Goal: Task Accomplishment & Management: Complete application form

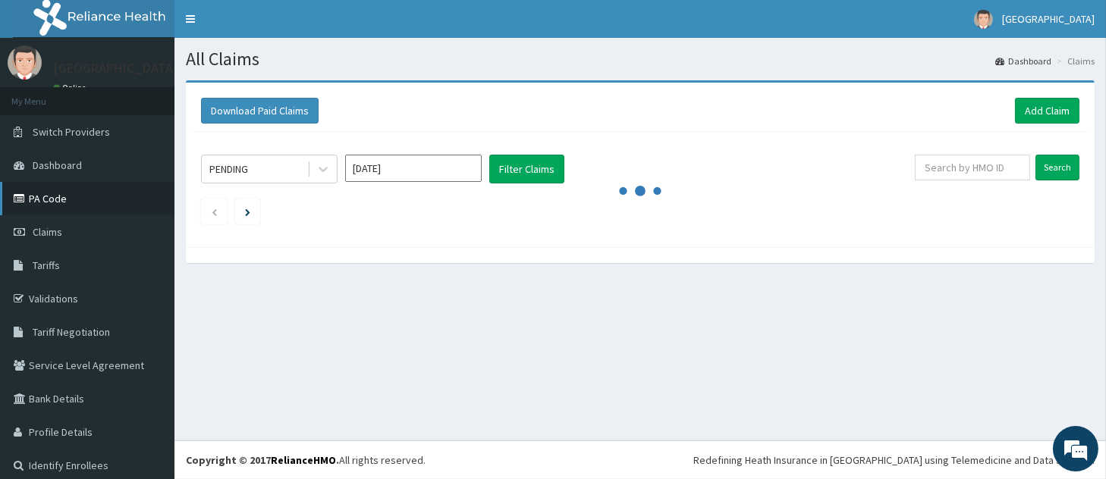
click at [39, 196] on link "PA Code" at bounding box center [87, 198] width 174 height 33
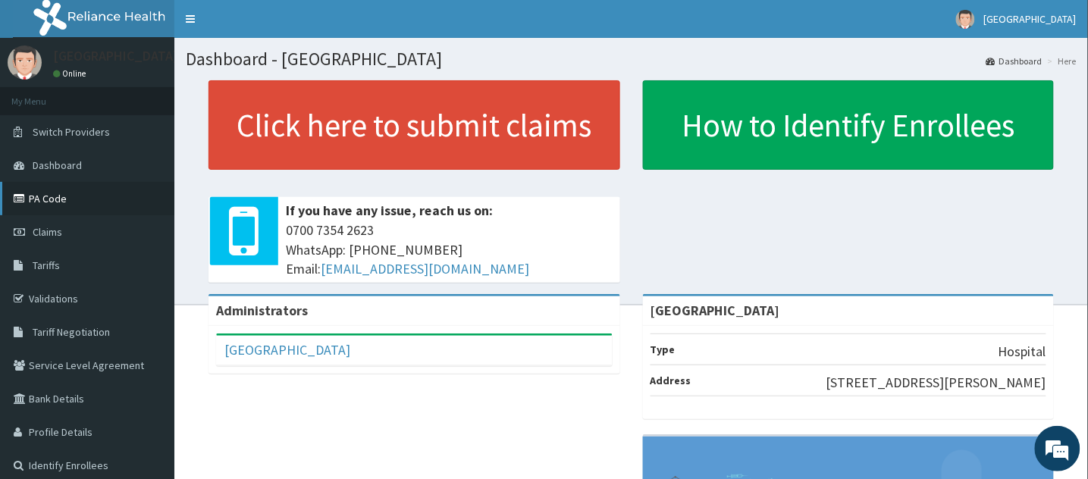
click at [34, 205] on link "PA Code" at bounding box center [87, 198] width 174 height 33
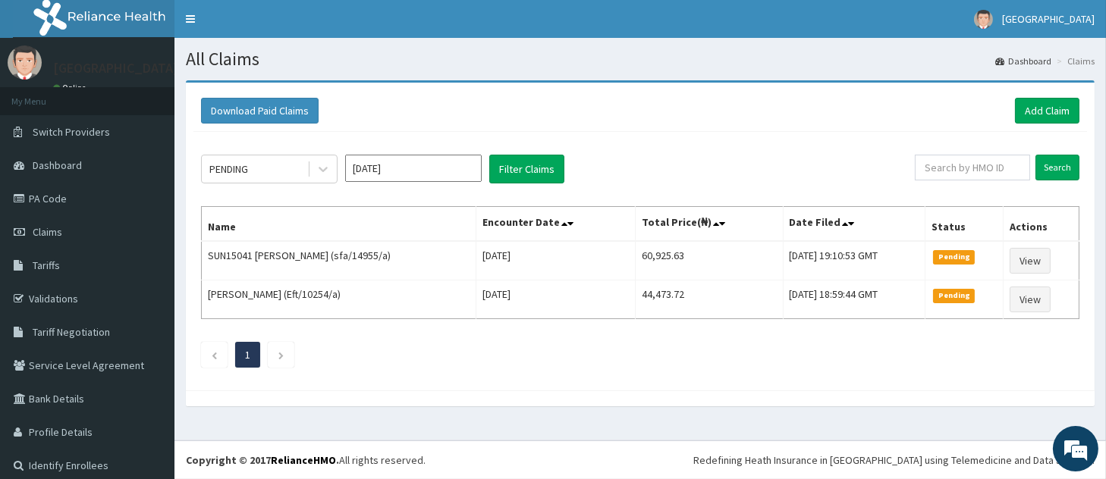
click at [513, 198] on div "PENDING Oct 2025 Filter Claims Search Name Encounter Date Total Price(₦) Date F…" at bounding box center [639, 257] width 893 height 251
drag, startPoint x: 579, startPoint y: 193, endPoint x: 553, endPoint y: 191, distance: 26.6
click at [553, 191] on div "PENDING Oct 2025 Filter Claims Search Name Encounter Date Total Price(₦) Date F…" at bounding box center [639, 257] width 893 height 251
click at [473, 174] on input "Oct 2025" at bounding box center [413, 168] width 137 height 27
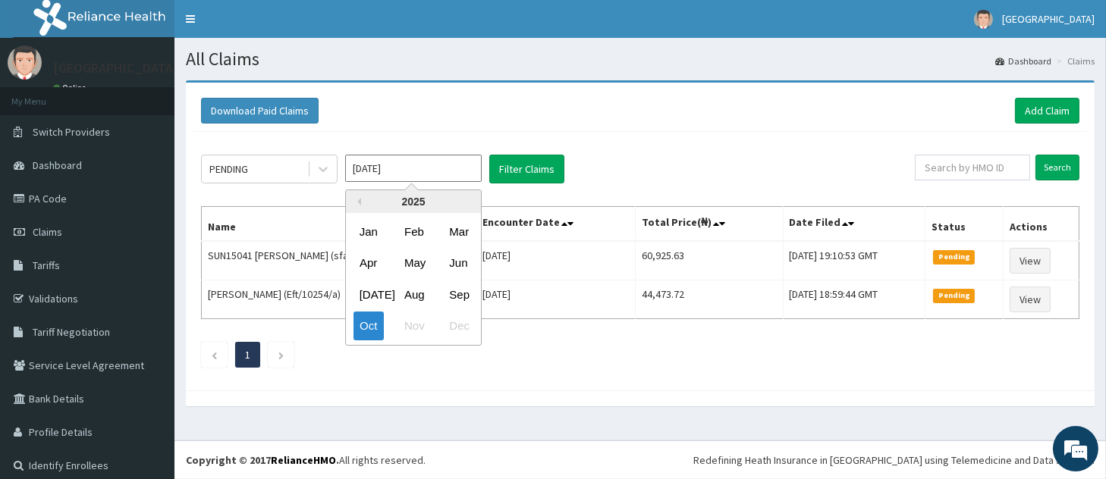
click at [473, 174] on input "Oct 2025" at bounding box center [413, 168] width 137 height 27
click at [447, 293] on div "Sep" at bounding box center [458, 295] width 30 height 28
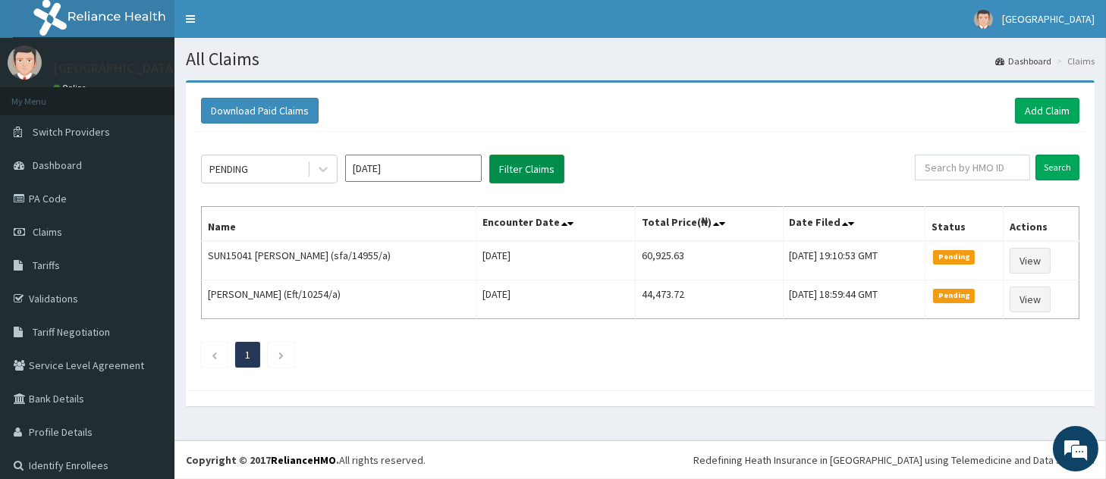
click at [519, 171] on button "Filter Claims" at bounding box center [526, 169] width 75 height 29
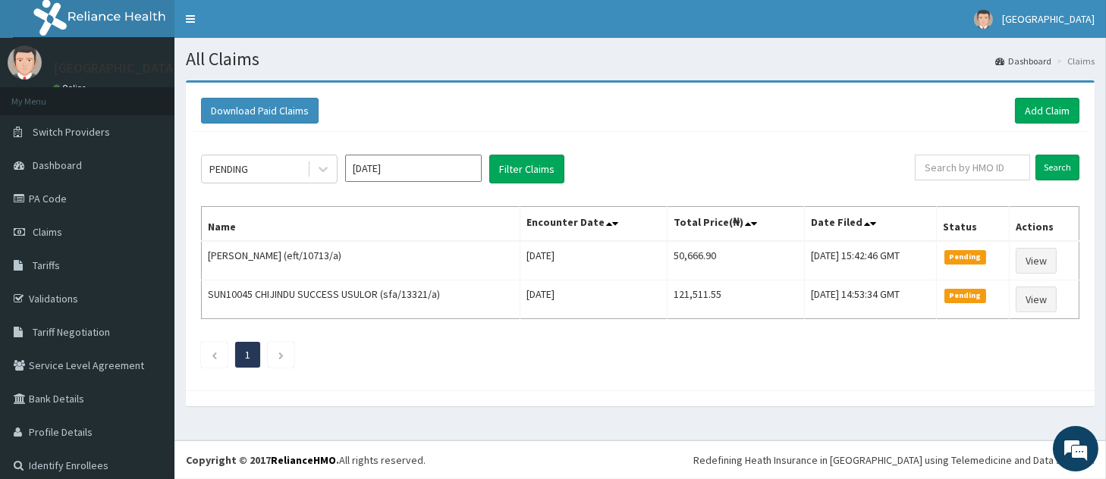
click at [438, 168] on input "Sep 2025" at bounding box center [413, 168] width 137 height 27
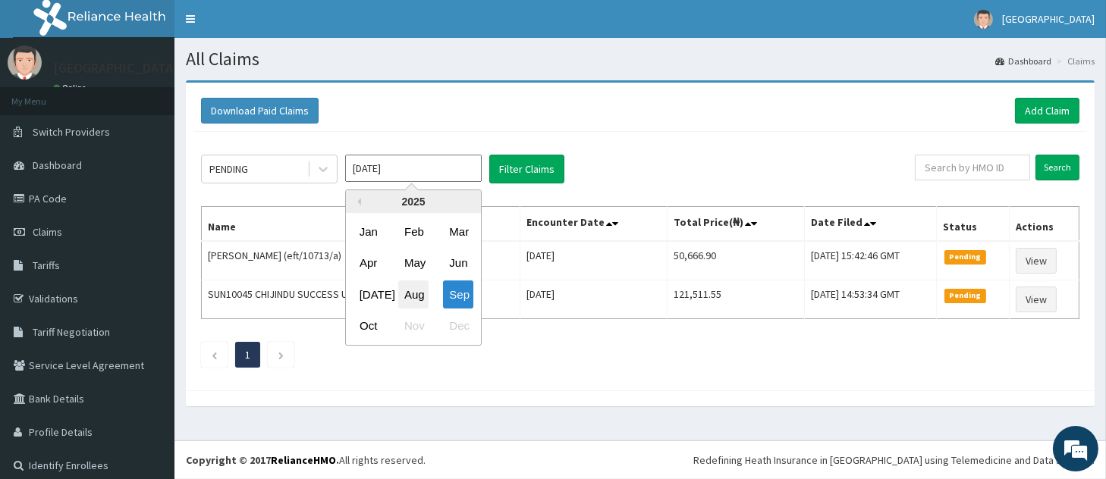
click at [423, 294] on div "Aug" at bounding box center [413, 295] width 30 height 28
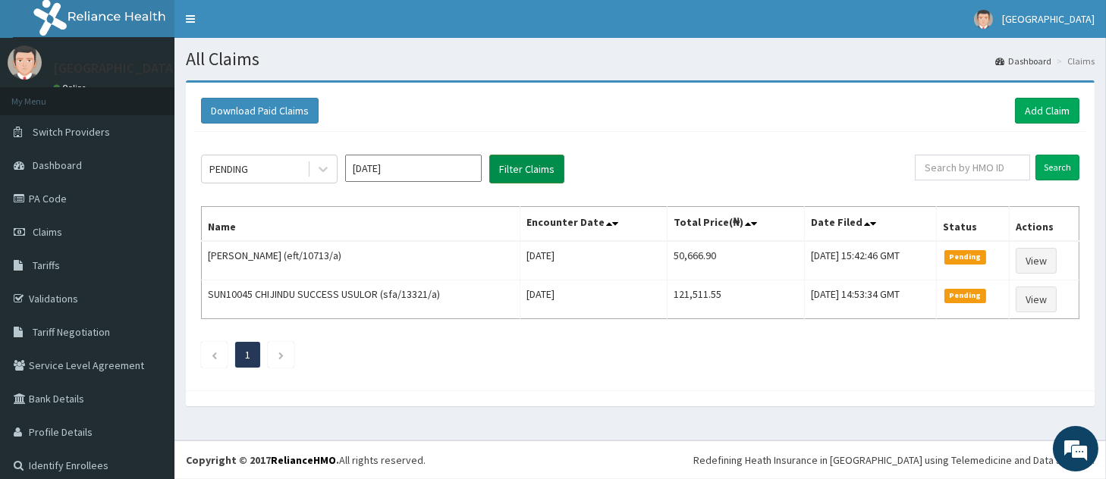
click at [539, 172] on button "Filter Claims" at bounding box center [526, 169] width 75 height 29
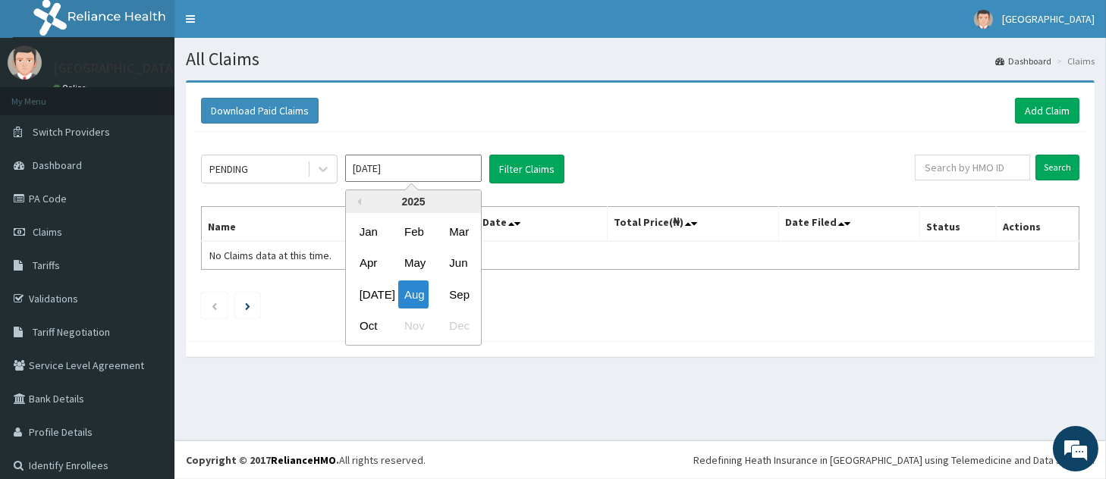
click at [406, 171] on input "Aug 2025" at bounding box center [413, 168] width 137 height 27
click at [447, 290] on div "Sep" at bounding box center [458, 295] width 30 height 28
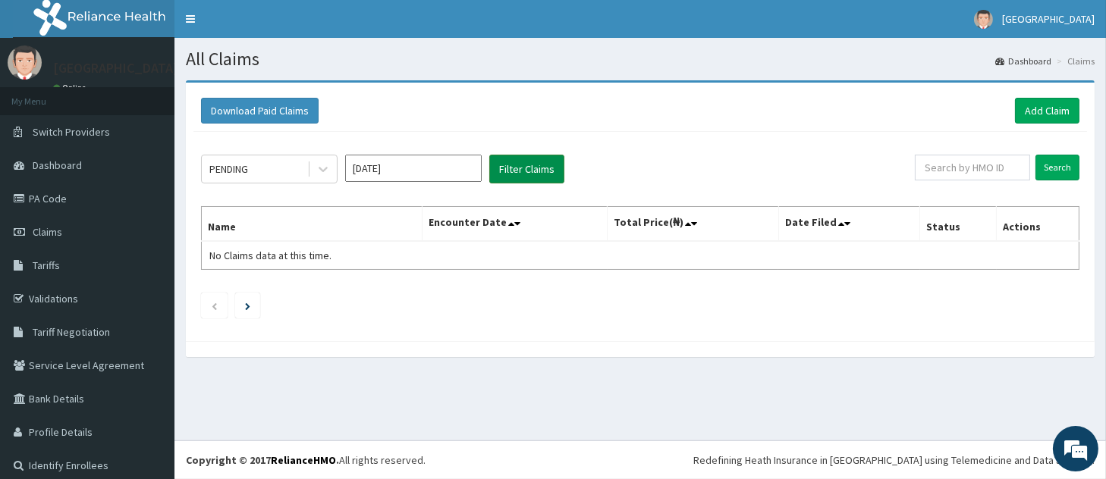
click at [522, 164] on button "Filter Claims" at bounding box center [526, 169] width 75 height 29
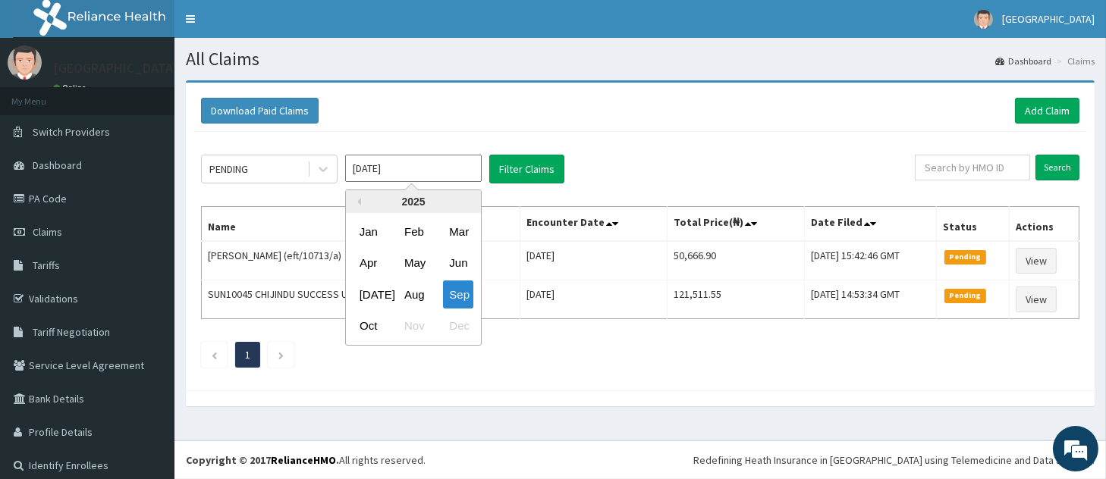
click at [458, 167] on input "Sep 2025" at bounding box center [413, 168] width 137 height 27
click at [364, 324] on div "Oct" at bounding box center [368, 326] width 30 height 28
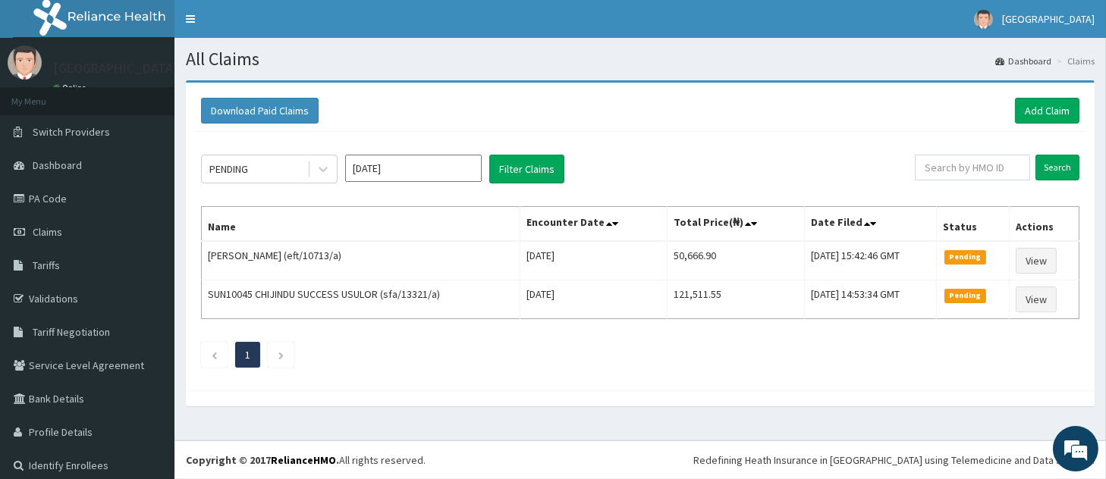
type input "Oct 2025"
click at [511, 168] on button "Filter Claims" at bounding box center [526, 169] width 75 height 29
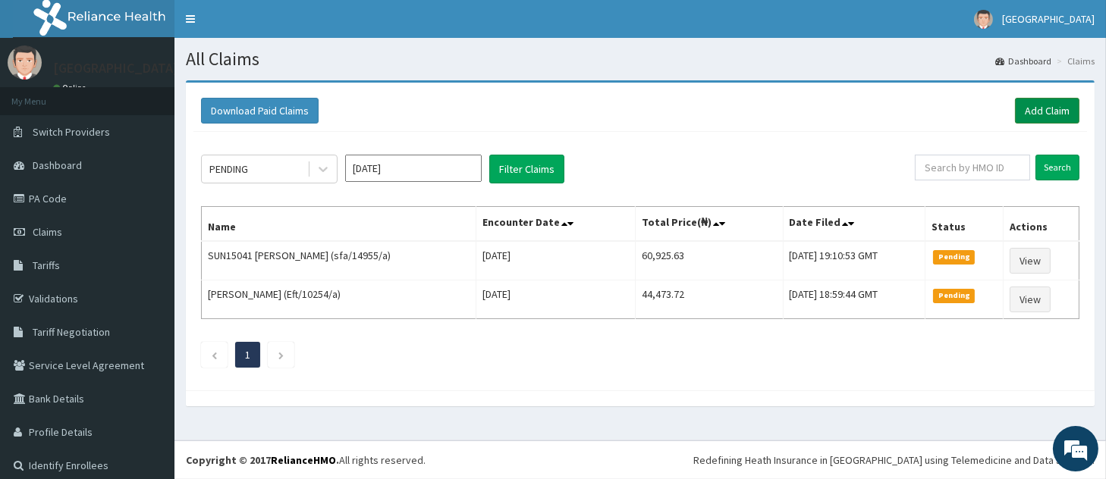
click at [1024, 109] on link "Add Claim" at bounding box center [1047, 111] width 64 height 26
click at [38, 196] on link "PA Code" at bounding box center [87, 198] width 174 height 33
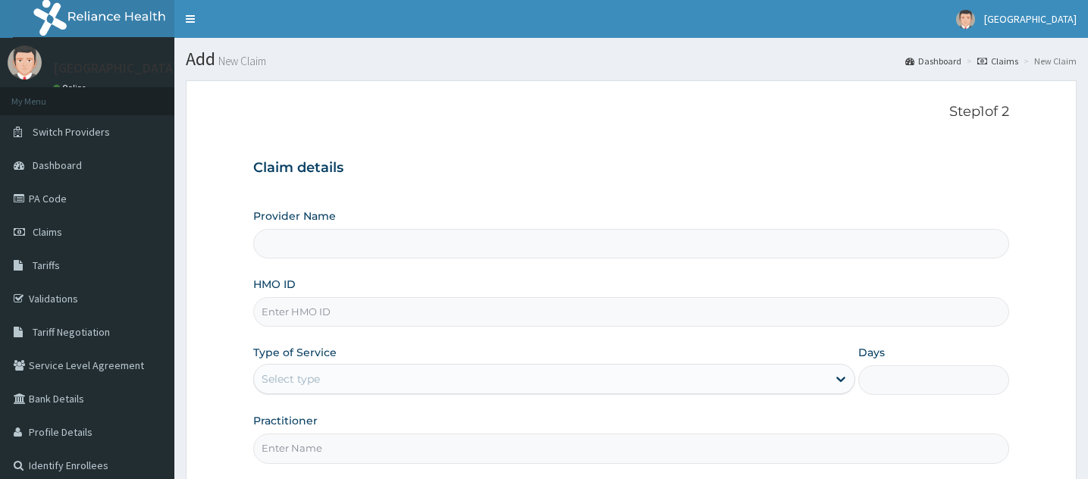
type input "[GEOGRAPHIC_DATA]"
click at [322, 312] on input "HMO ID" at bounding box center [631, 312] width 756 height 30
paste input "eft/10226/b"
type input "eft/10226/b"
click at [337, 380] on div "Select type" at bounding box center [540, 379] width 573 height 24
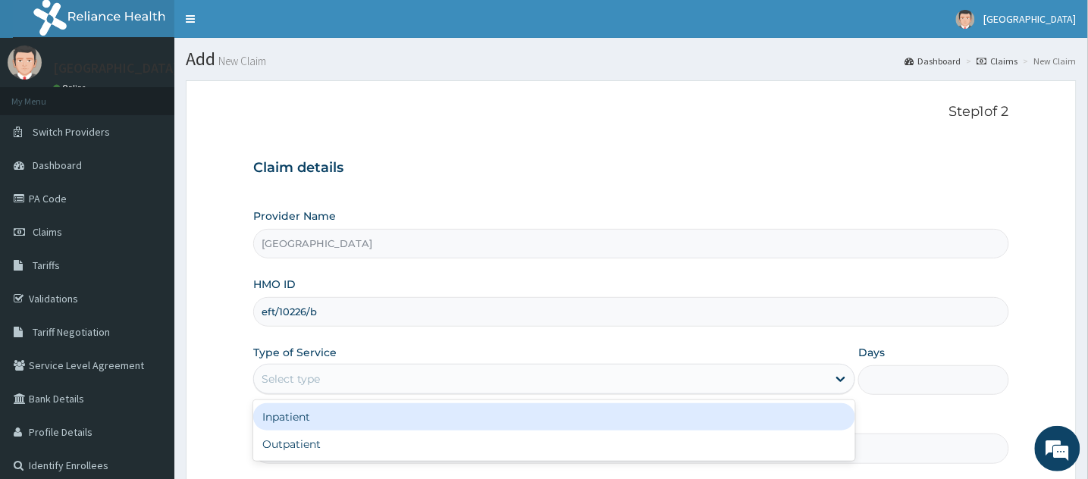
click at [334, 428] on div "Inpatient" at bounding box center [554, 416] width 602 height 27
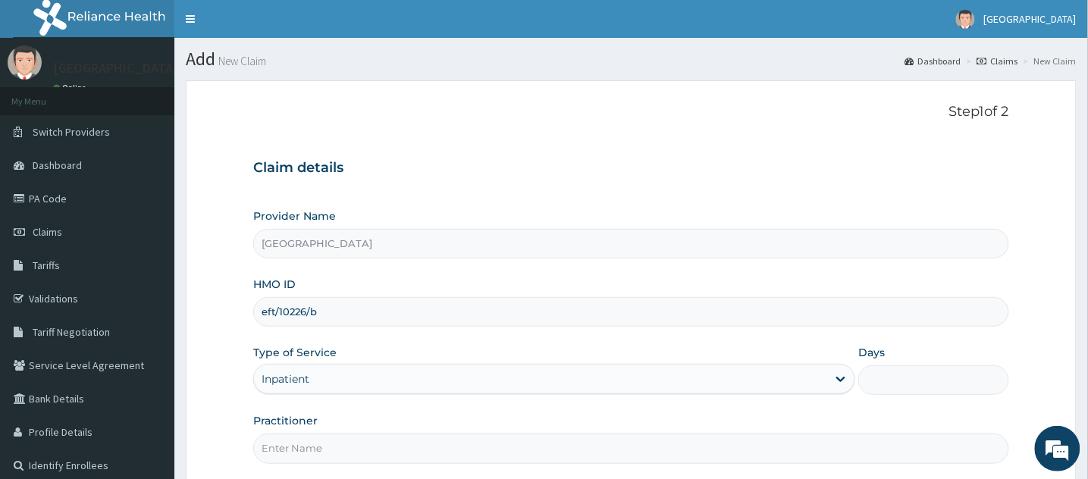
click at [468, 452] on input "Practitioner" at bounding box center [631, 449] width 756 height 30
type input "DR IBUOKANMA MICHAEL"
click at [882, 370] on input "Days" at bounding box center [933, 381] width 151 height 30
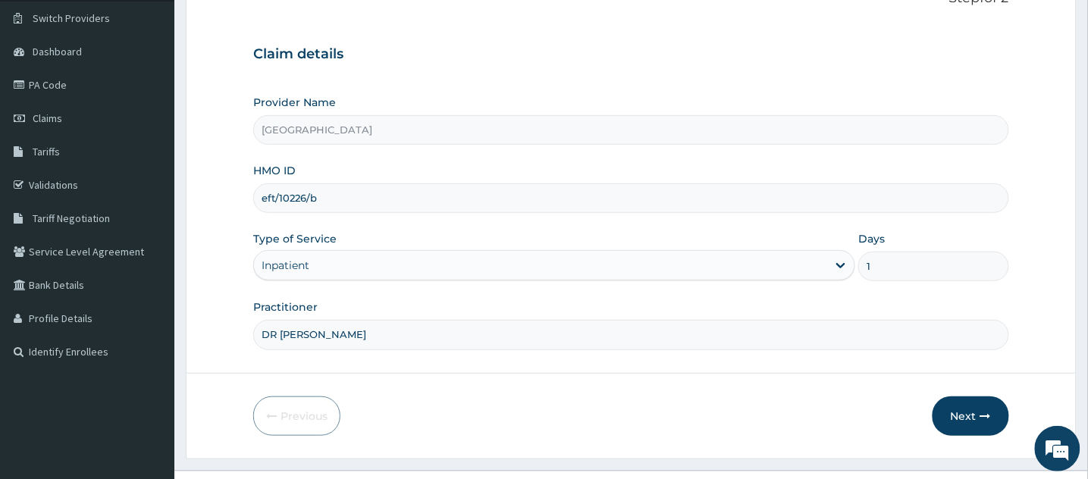
scroll to position [116, 0]
type input "1"
click at [962, 410] on button "Next" at bounding box center [971, 413] width 77 height 39
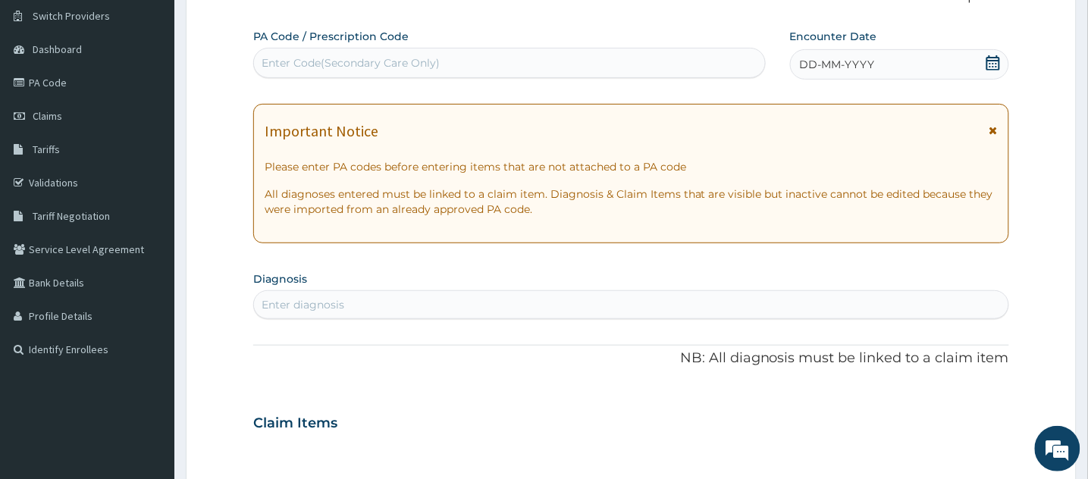
click at [465, 62] on div "Enter Code(Secondary Care Only)" at bounding box center [509, 63] width 511 height 24
drag, startPoint x: 466, startPoint y: 62, endPoint x: 325, endPoint y: 61, distance: 140.3
click at [325, 61] on div "Enter Code(Secondary Care Only)" at bounding box center [351, 62] width 178 height 15
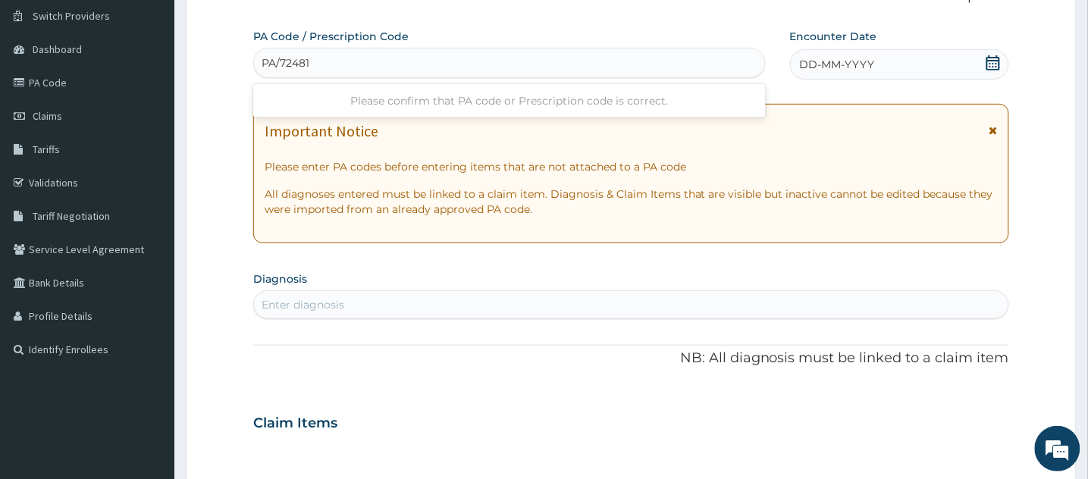
type input "PA/724811"
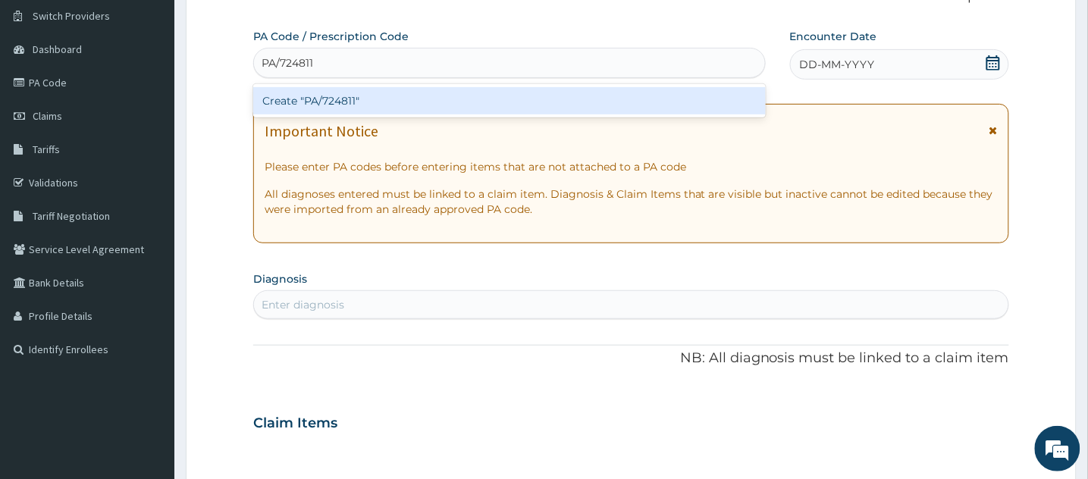
click at [330, 101] on div "Create "PA/724811"" at bounding box center [509, 100] width 513 height 27
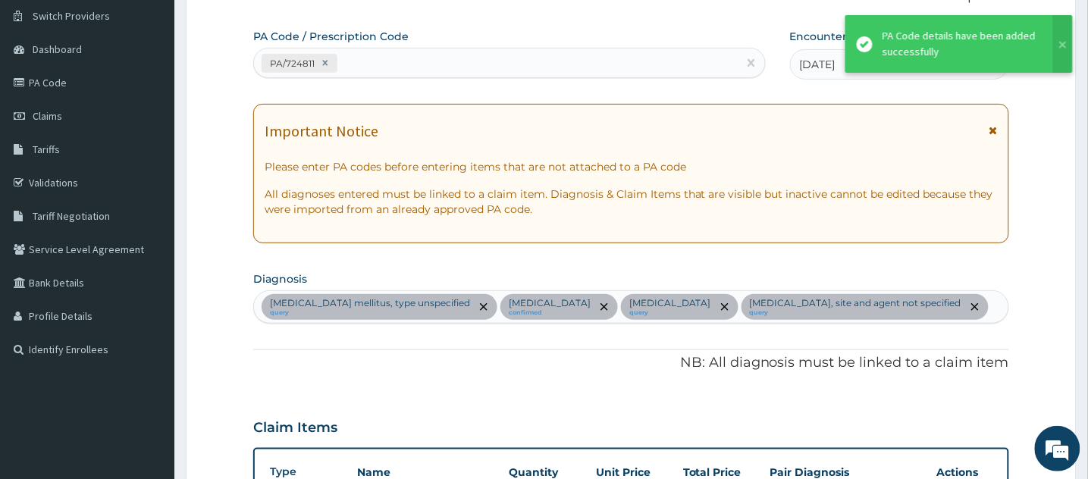
scroll to position [588, 0]
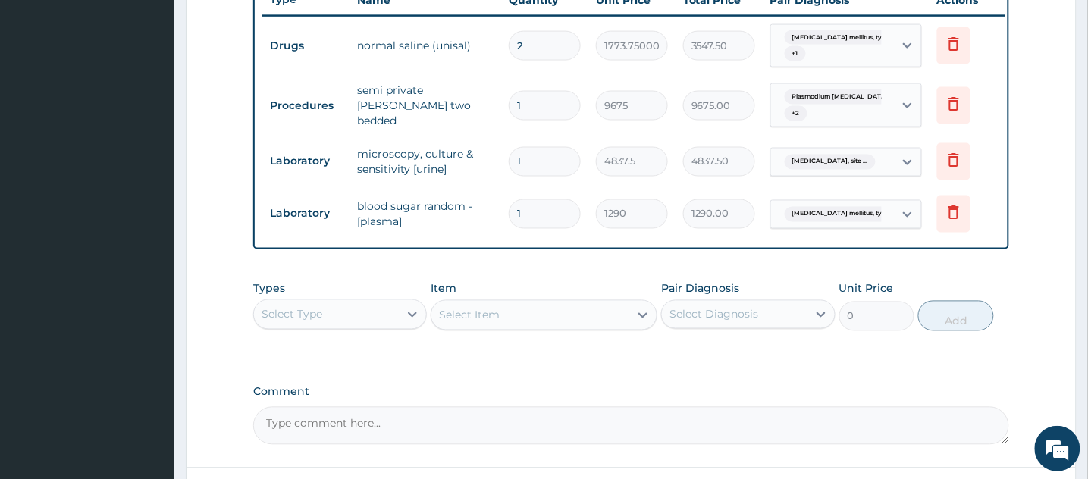
type input "0"
type input "0.00"
type input "1"
type input "1290.00"
type input "0"
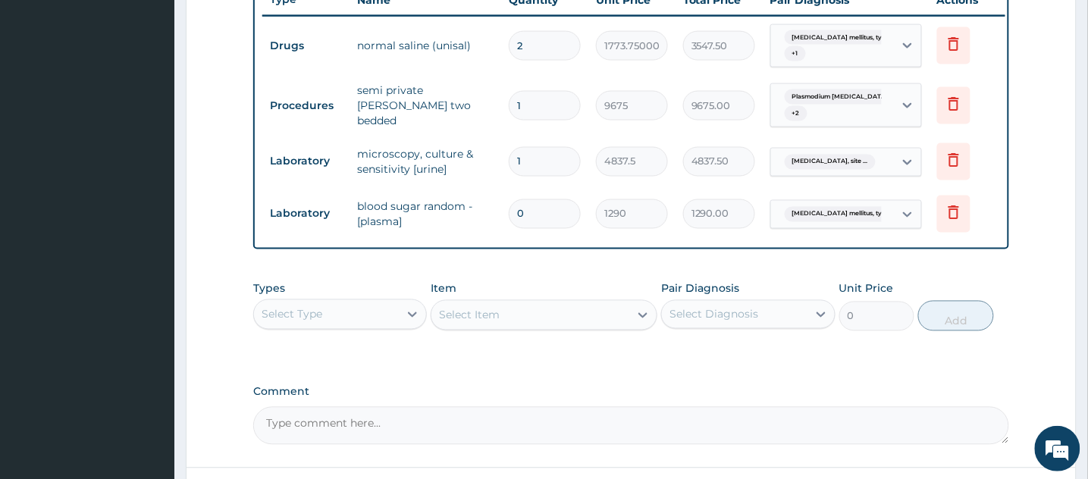
type input "0.00"
type input "1"
type input "1290.00"
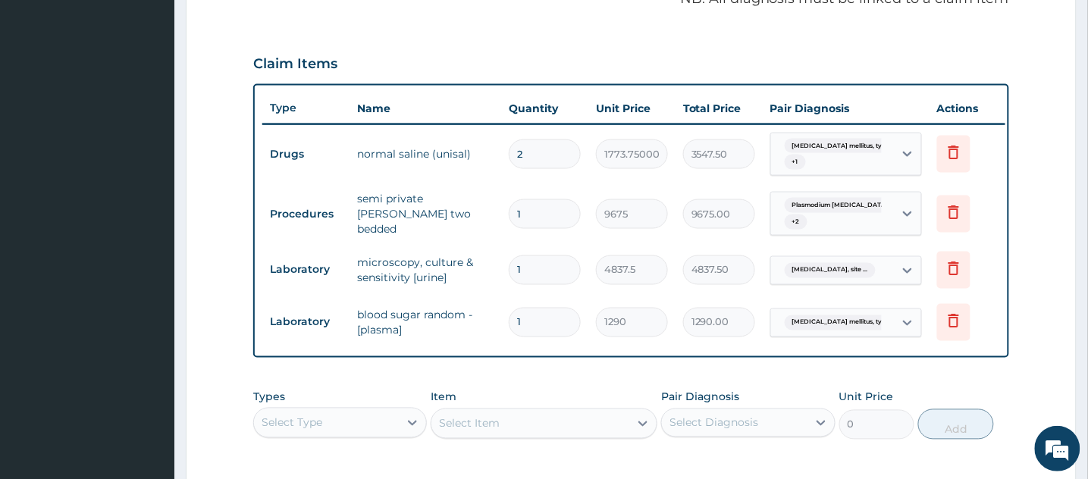
scroll to position [495, 0]
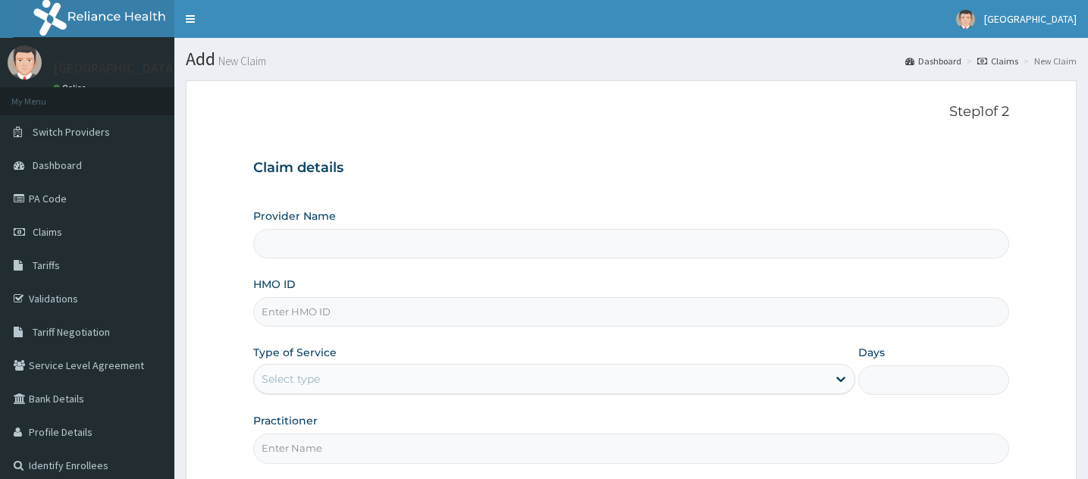
click at [326, 297] on input "HMO ID" at bounding box center [631, 312] width 756 height 30
type input "[GEOGRAPHIC_DATA]"
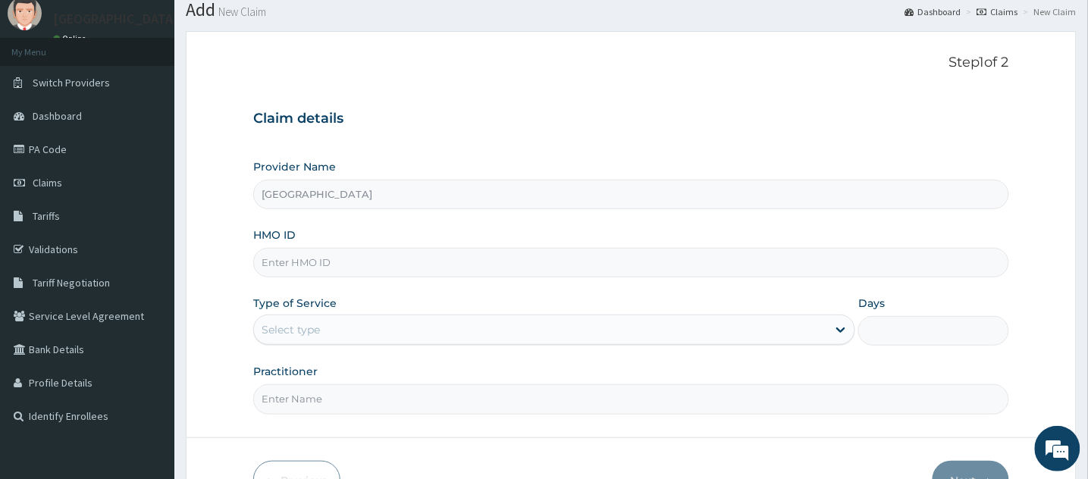
click at [341, 264] on input "HMO ID" at bounding box center [631, 263] width 756 height 30
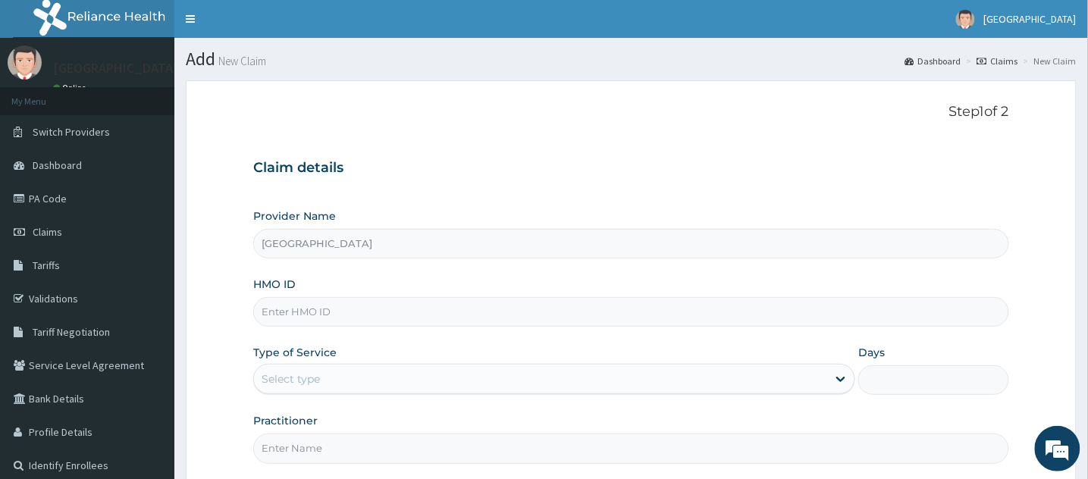
click at [378, 311] on input "HMO ID" at bounding box center [631, 312] width 756 height 30
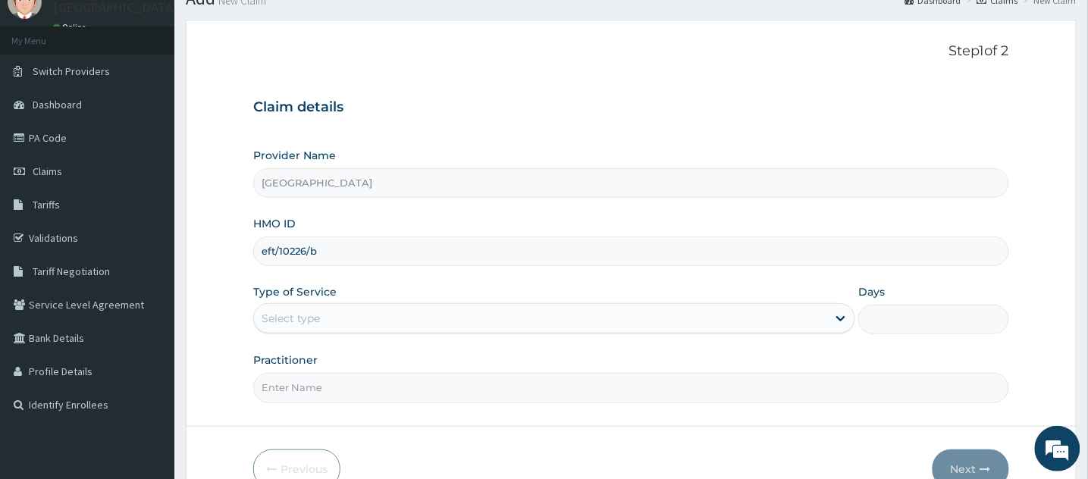
scroll to position [63, 0]
type input "eft/10226/b"
click at [476, 328] on div "Select type" at bounding box center [554, 316] width 602 height 30
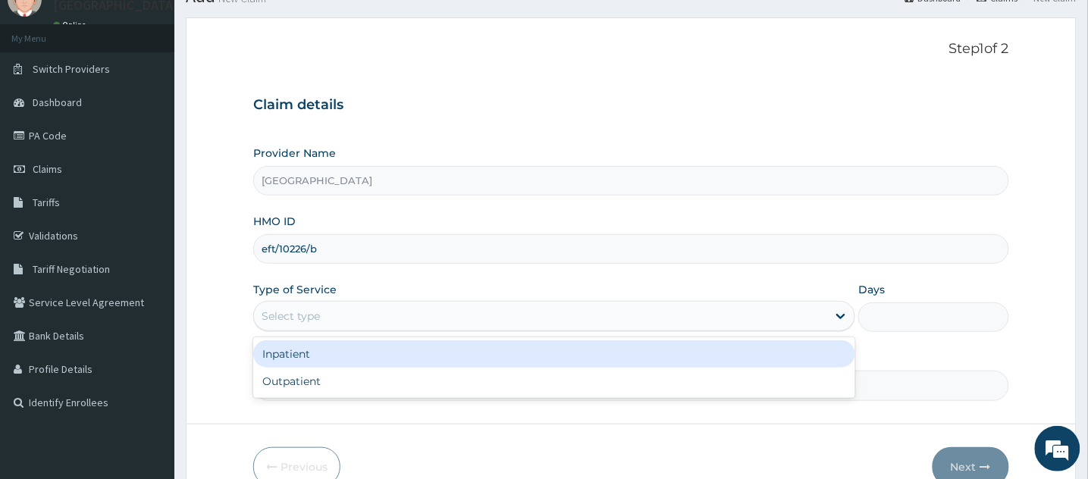
click at [413, 353] on div "Inpatient" at bounding box center [554, 353] width 602 height 27
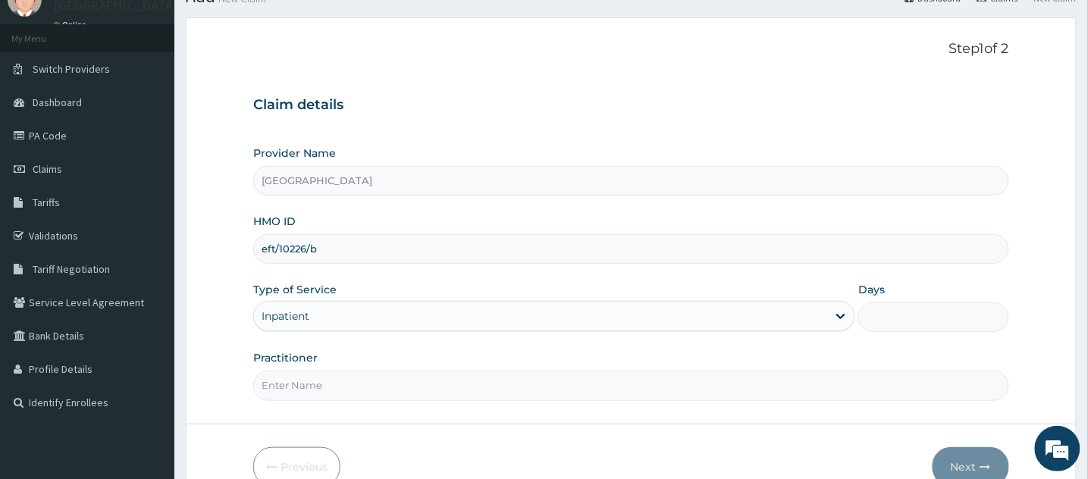
click at [462, 391] on input "Practitioner" at bounding box center [631, 386] width 756 height 30
type input "DR IBUOKANMA MICHAEL"
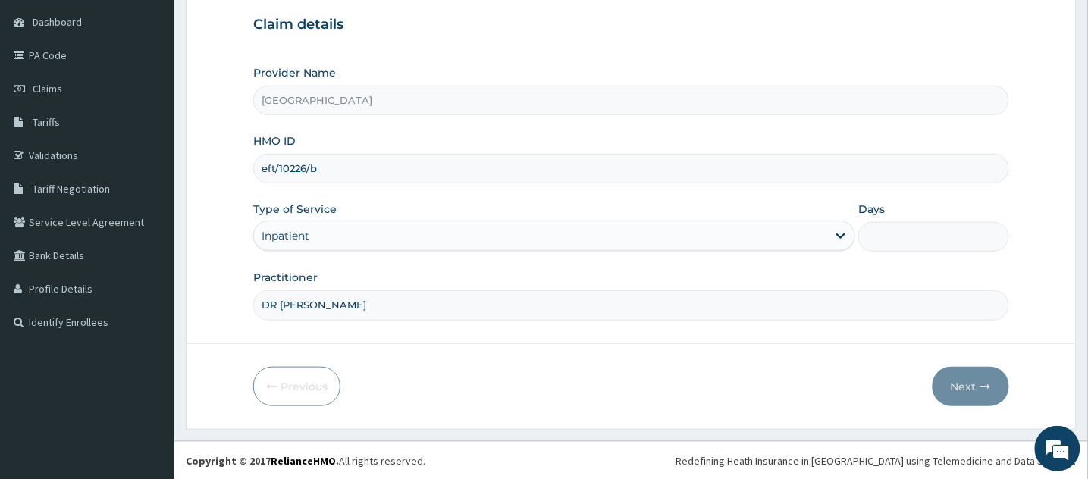
click at [899, 241] on input "Days" at bounding box center [933, 237] width 151 height 30
type input "1"
click at [979, 379] on button "Next" at bounding box center [971, 386] width 77 height 39
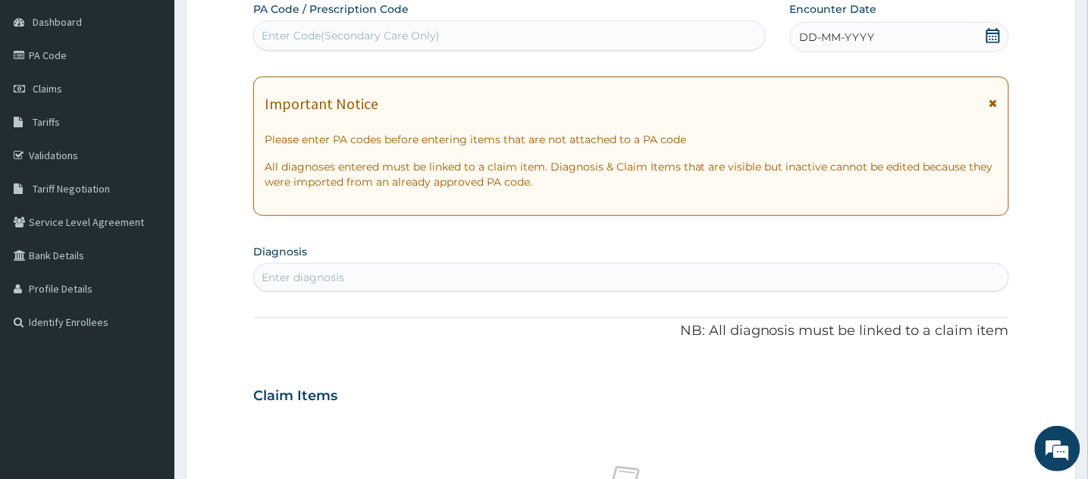
click at [378, 35] on div "Enter Code(Secondary Care Only)" at bounding box center [351, 35] width 178 height 15
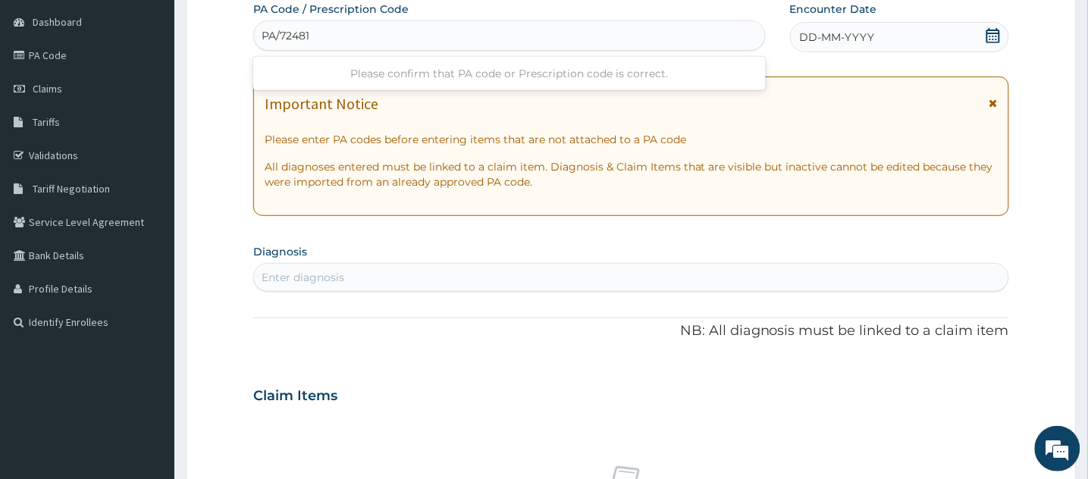
type input "PA/724811"
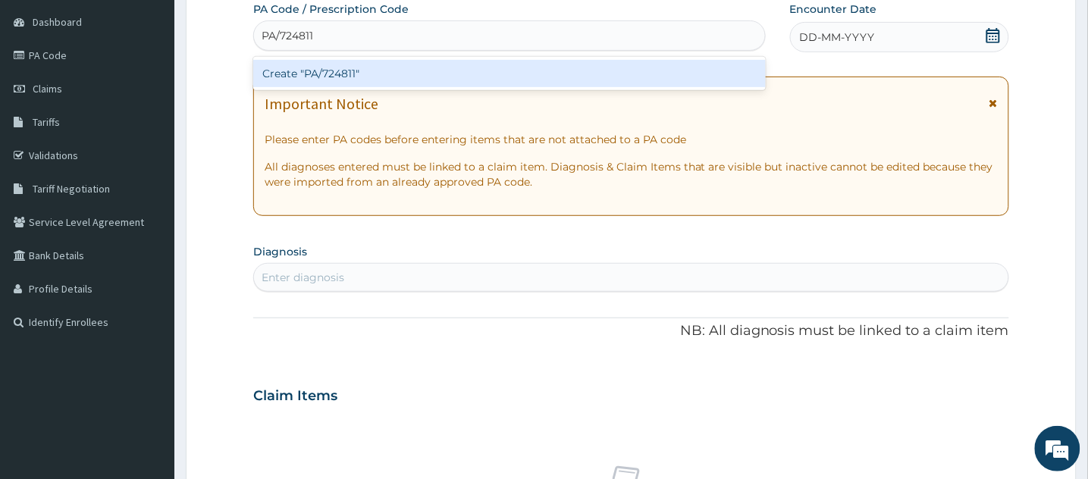
click at [379, 77] on div "Create "PA/724811"" at bounding box center [509, 73] width 513 height 27
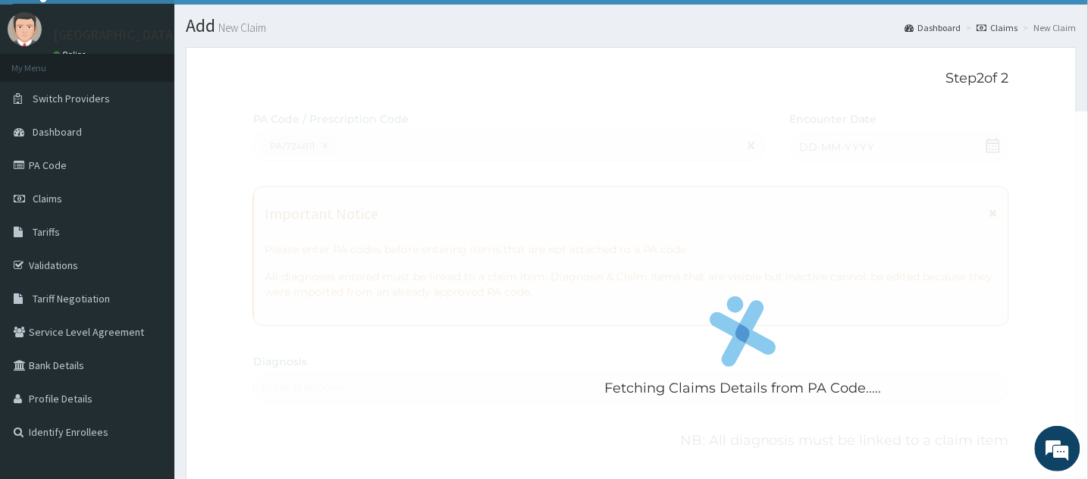
scroll to position [32, 0]
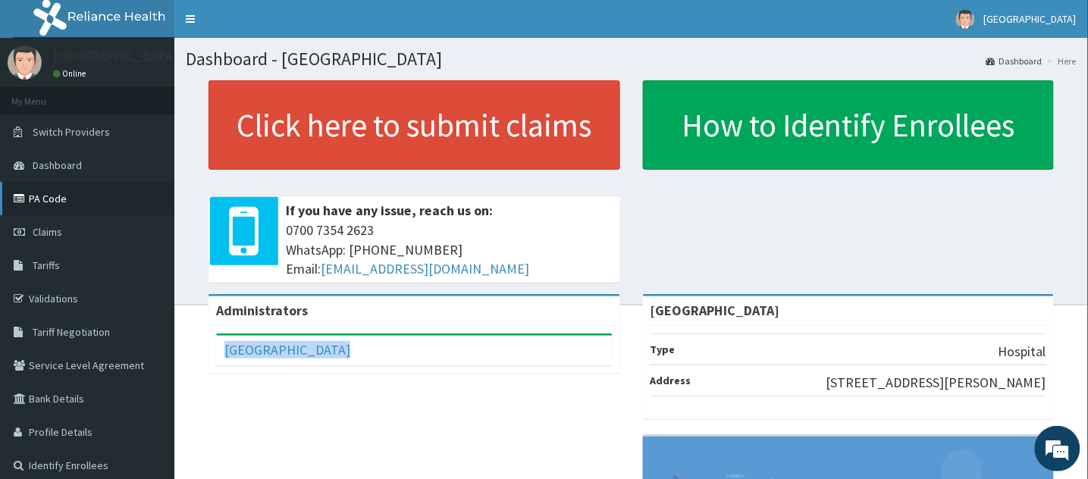
click at [43, 201] on link "PA Code" at bounding box center [87, 198] width 174 height 33
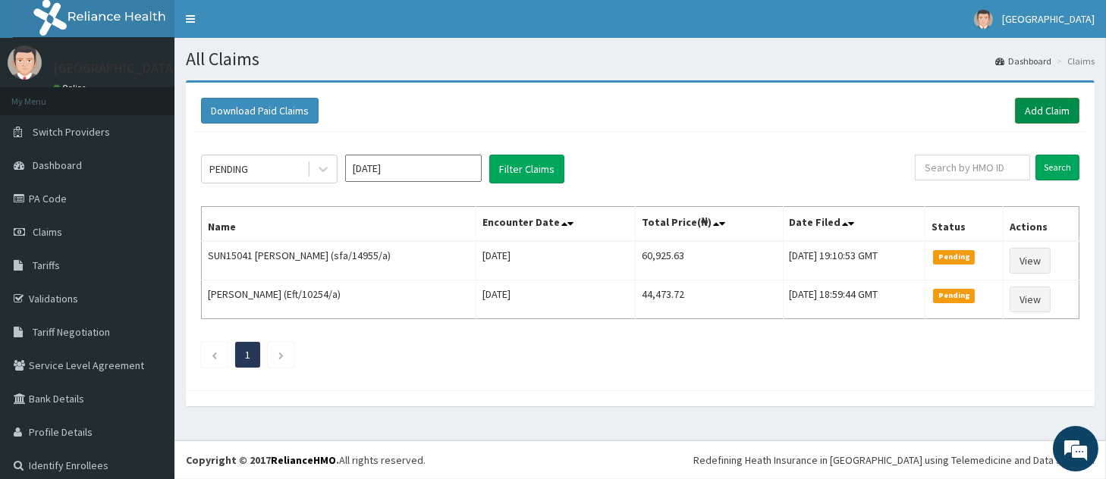
click at [1015, 110] on link "Add Claim" at bounding box center [1047, 111] width 64 height 26
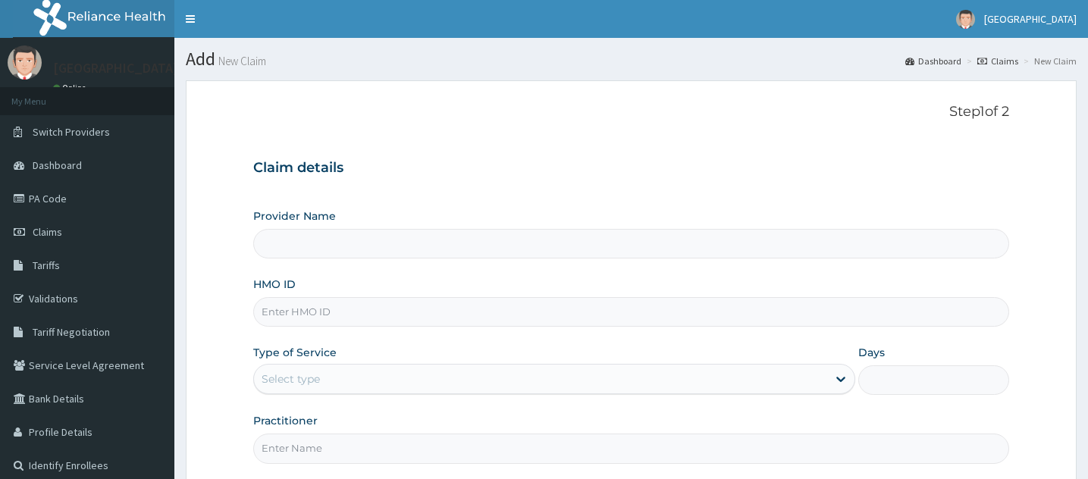
type input "[GEOGRAPHIC_DATA]"
click at [312, 316] on input "HMO ID" at bounding box center [631, 312] width 756 height 30
drag, startPoint x: 312, startPoint y: 316, endPoint x: 710, endPoint y: 189, distance: 417.3
click at [710, 189] on div "Claim details Provider Name ROCKVILLE HOSPITALS HMO ID Type of Service Select t…" at bounding box center [631, 304] width 756 height 319
click at [303, 314] on input "HMO ID" at bounding box center [631, 312] width 756 height 30
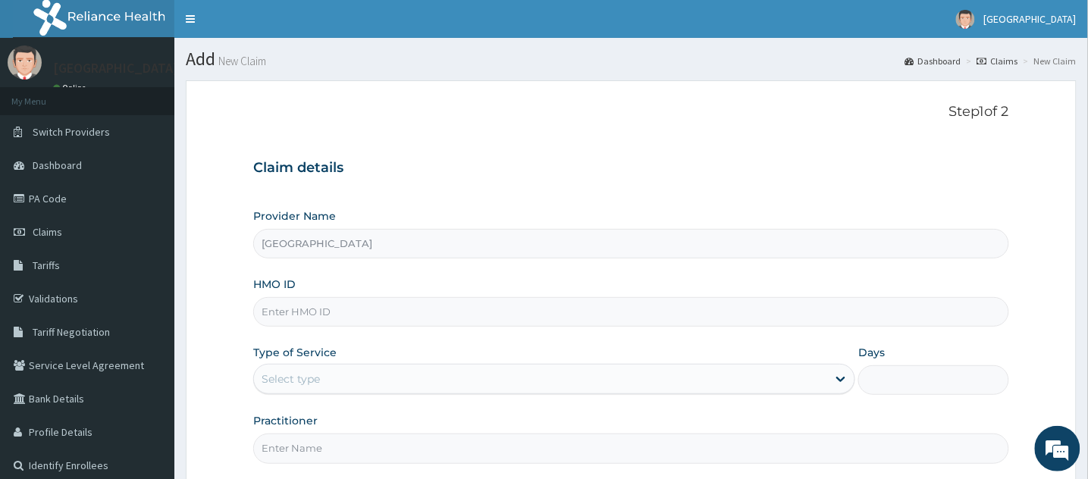
click at [303, 314] on input "HMO ID" at bounding box center [631, 312] width 756 height 30
drag, startPoint x: 303, startPoint y: 314, endPoint x: 616, endPoint y: 131, distance: 362.0
click at [616, 131] on div "Step 1 of 2 Claim details Provider Name ROCKVILLE HOSPITALS HMO ID Type of Serv…" at bounding box center [631, 283] width 756 height 359
click at [308, 313] on input "HMO ID" at bounding box center [631, 312] width 756 height 30
click at [334, 312] on input "HMO ID" at bounding box center [631, 312] width 756 height 30
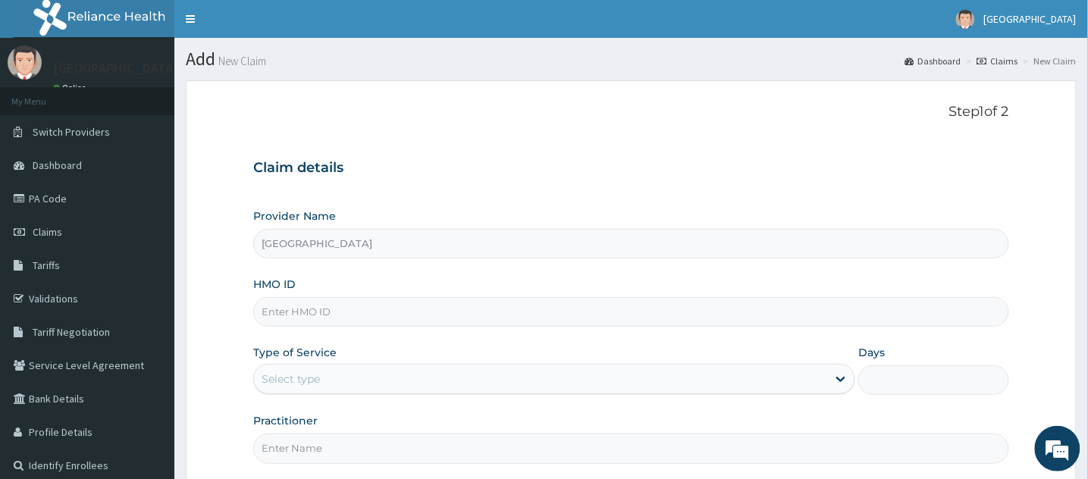
drag, startPoint x: 334, startPoint y: 312, endPoint x: 309, endPoint y: 309, distance: 25.1
click at [309, 309] on input "HMO ID" at bounding box center [631, 312] width 756 height 30
click at [323, 307] on input "HMO ID" at bounding box center [631, 312] width 756 height 30
drag, startPoint x: 316, startPoint y: 312, endPoint x: 303, endPoint y: 313, distance: 13.0
click at [303, 313] on input "HMO ID" at bounding box center [631, 312] width 756 height 30
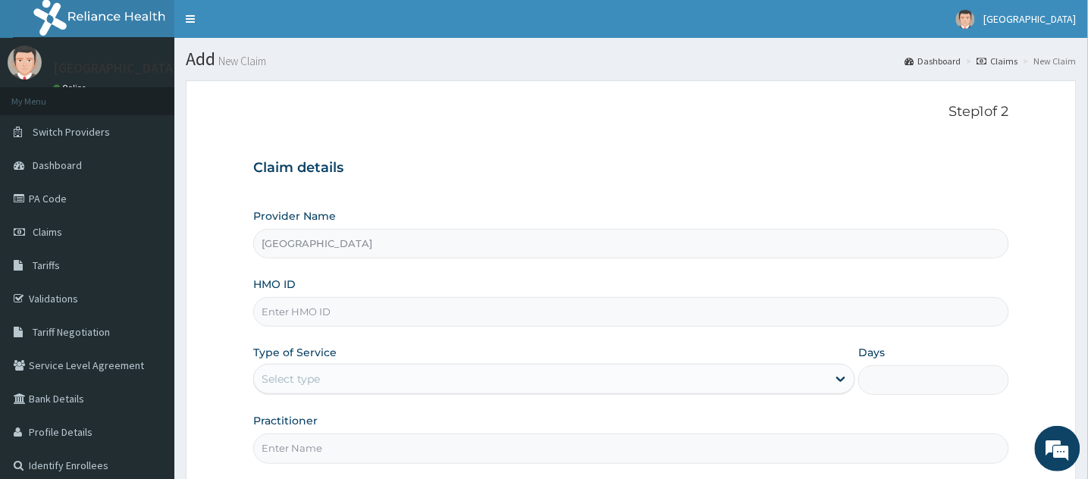
click at [303, 313] on input "HMO ID" at bounding box center [631, 312] width 756 height 30
type input "eft/10408/a"
click at [325, 380] on div "Select type" at bounding box center [540, 379] width 573 height 24
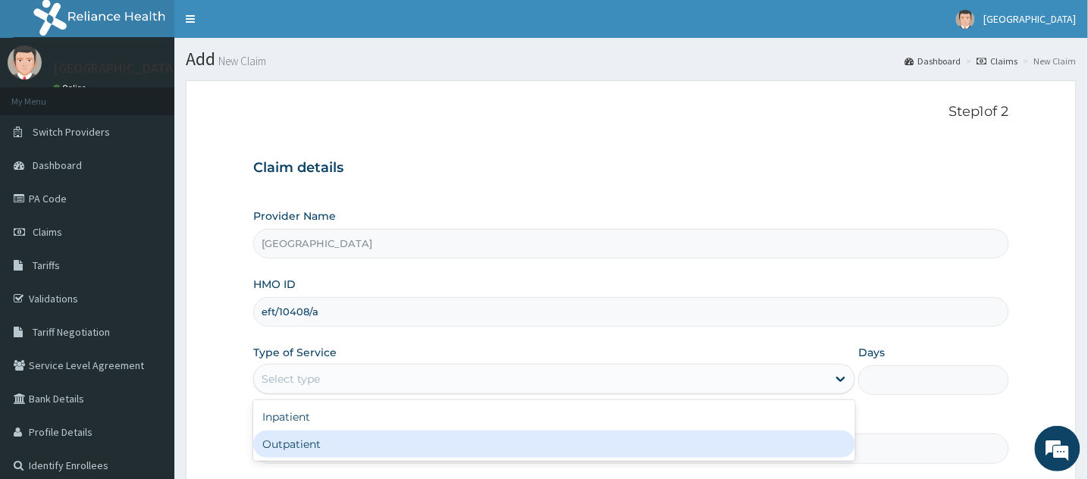
click at [312, 444] on div "Outpatient" at bounding box center [554, 444] width 602 height 27
type input "1"
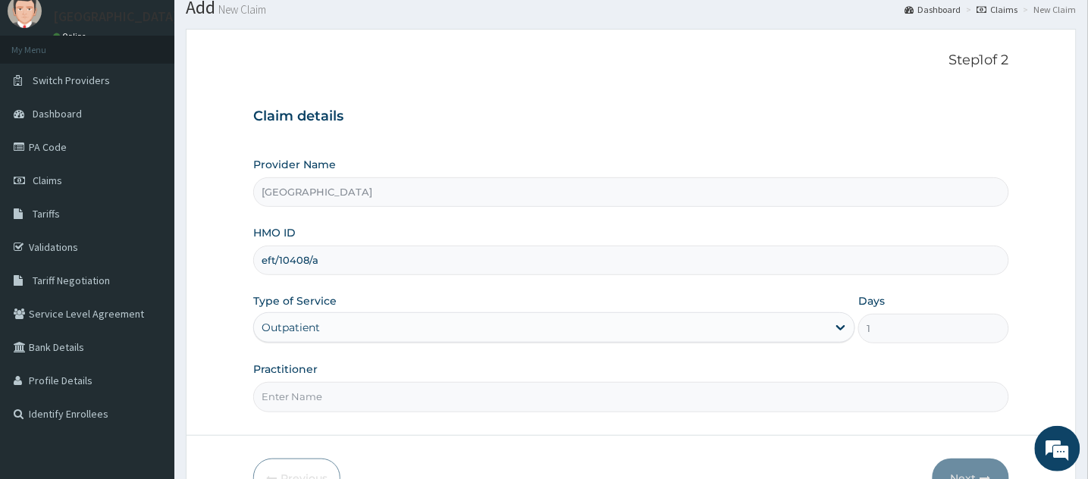
scroll to position [55, 0]
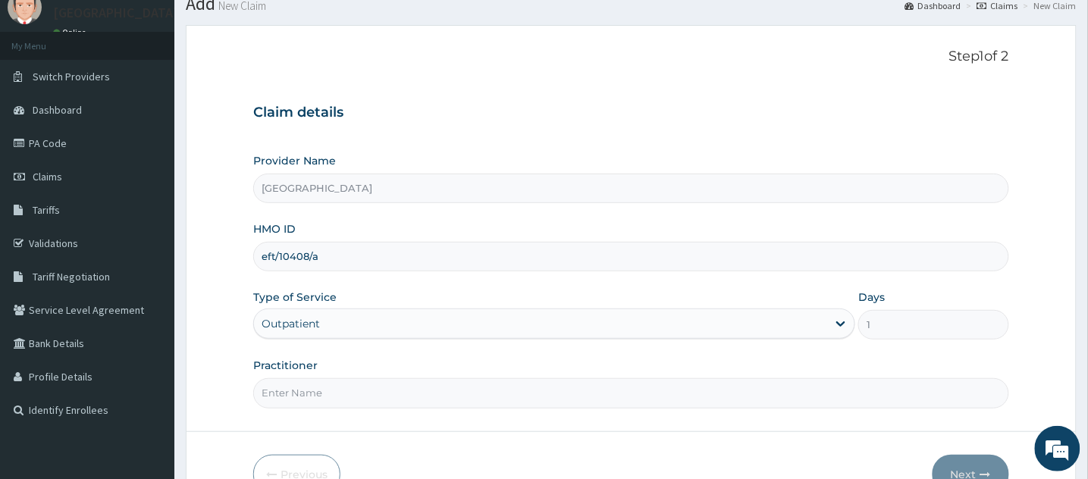
click at [516, 396] on input "Practitioner" at bounding box center [631, 393] width 756 height 30
type input "DR [PERSON_NAME]"
click at [966, 464] on button "Next" at bounding box center [971, 474] width 77 height 39
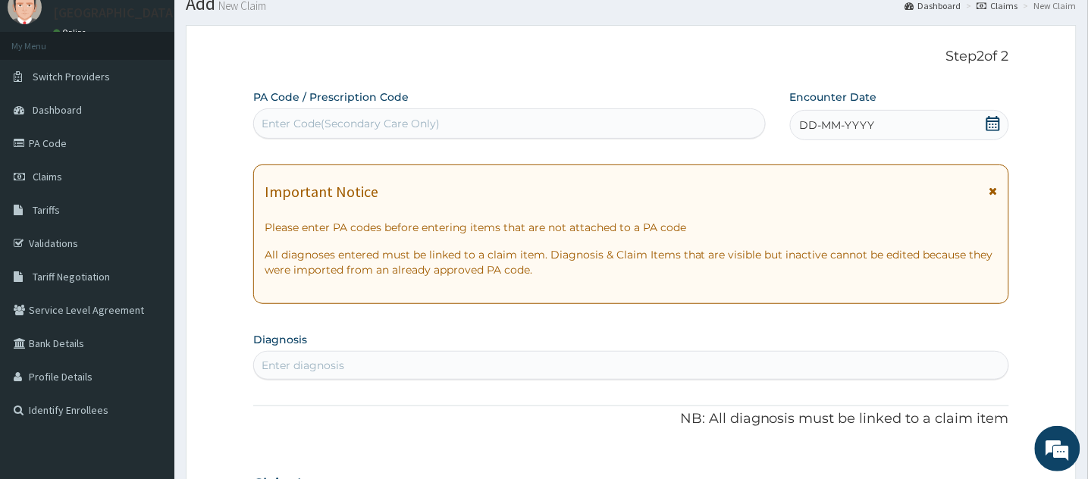
scroll to position [0, 0]
